Goal: Task Accomplishment & Management: Use online tool/utility

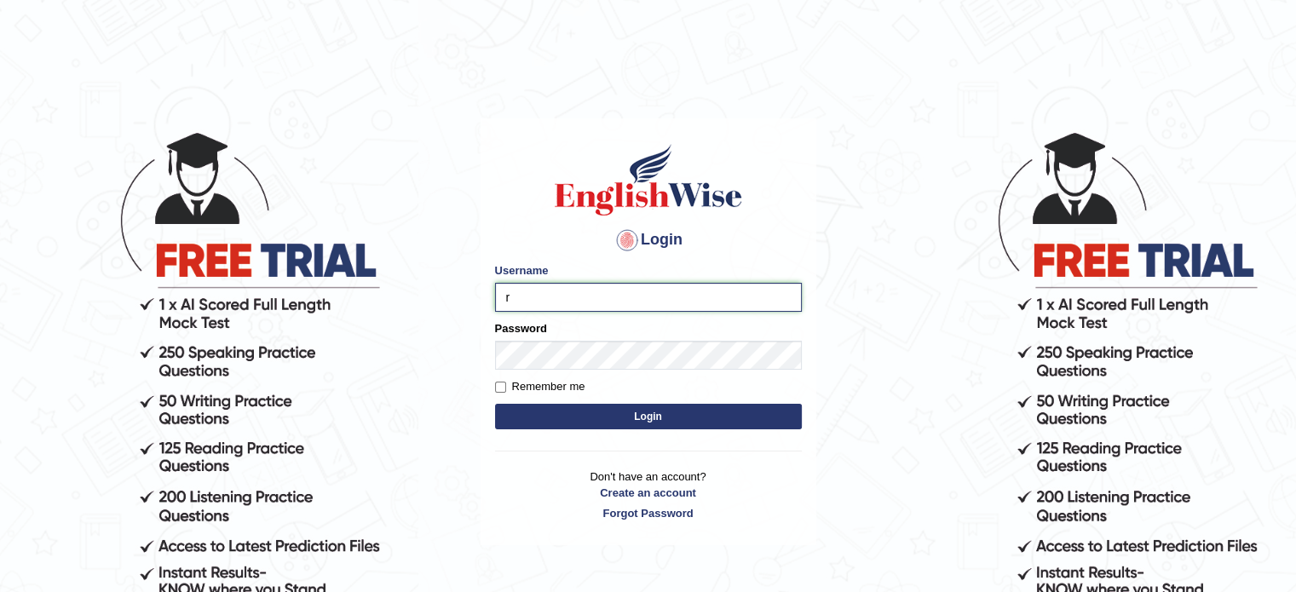
click at [558, 299] on input "r" at bounding box center [648, 297] width 307 height 29
type input "roshan_108"
click at [648, 421] on button "Login" at bounding box center [648, 417] width 307 height 26
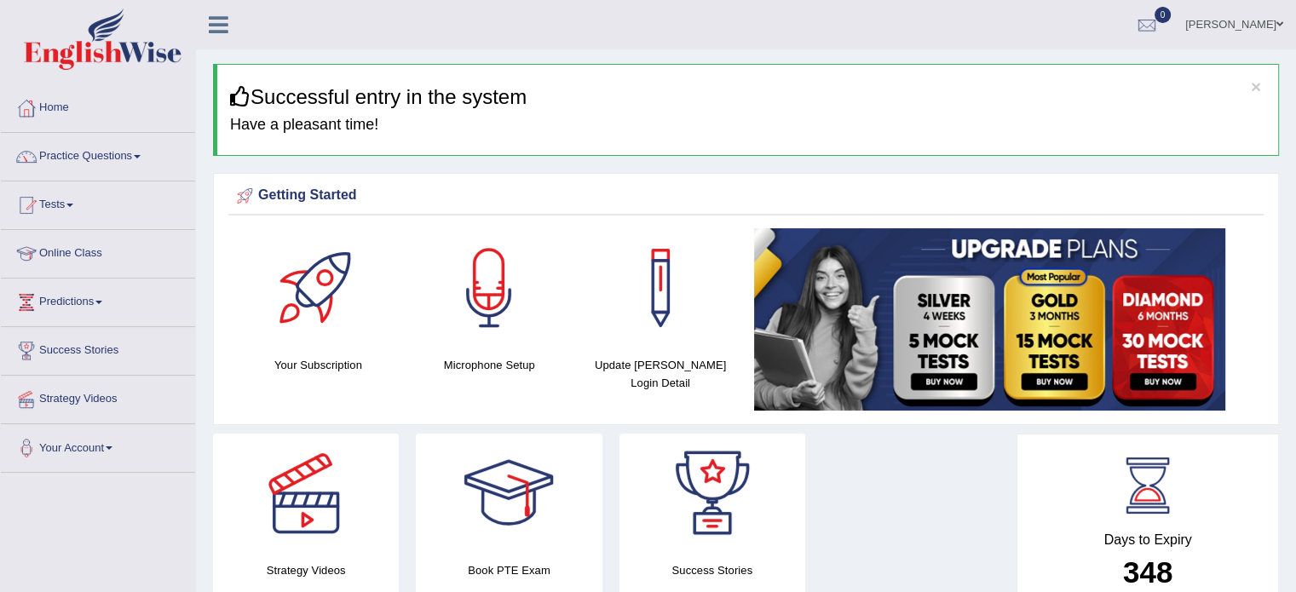
click at [58, 252] on link "Online Class" at bounding box center [98, 251] width 194 height 43
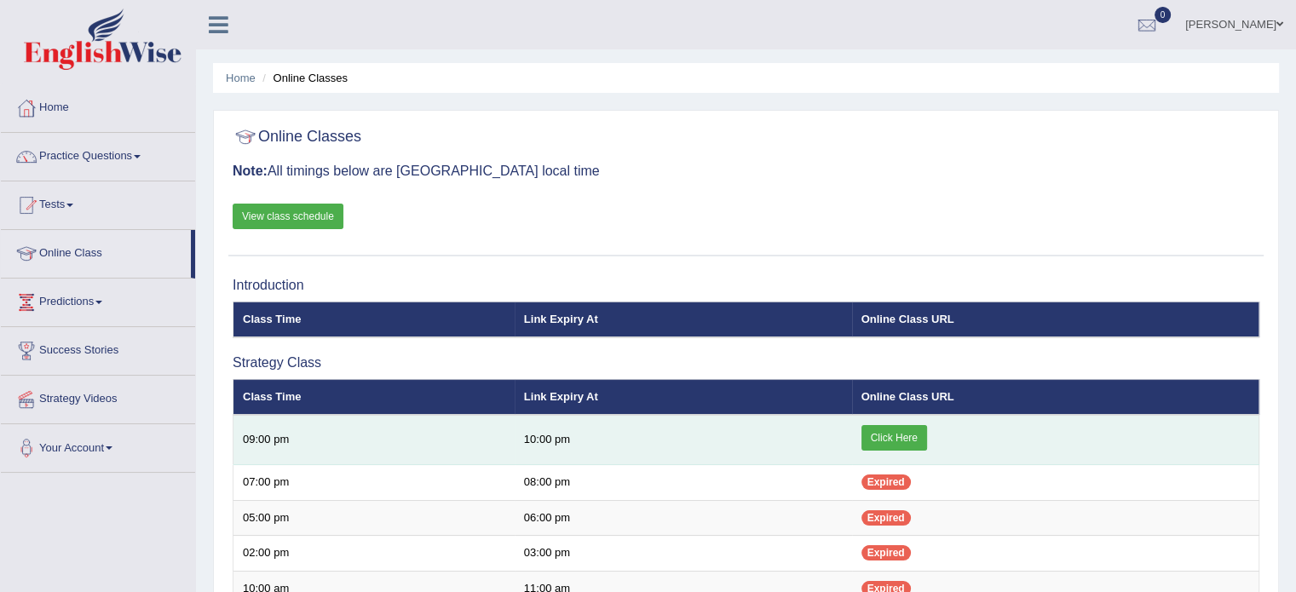
click at [884, 429] on link "Click Here" at bounding box center [894, 438] width 66 height 26
click at [879, 437] on link "Click Here" at bounding box center [894, 438] width 66 height 26
